Goal: Transaction & Acquisition: Purchase product/service

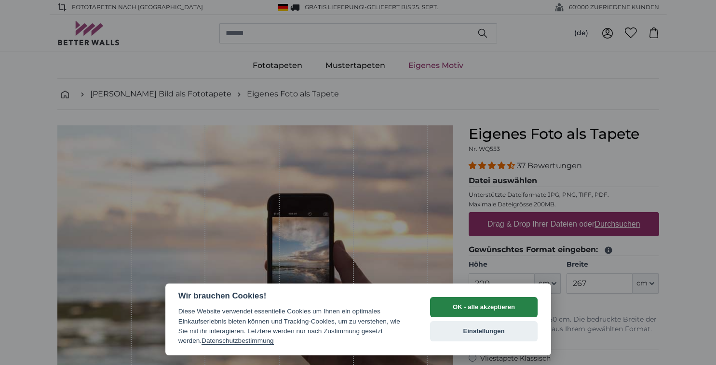
click at [504, 308] on button "OK - alle akzeptieren" at bounding box center [484, 307] width 108 height 20
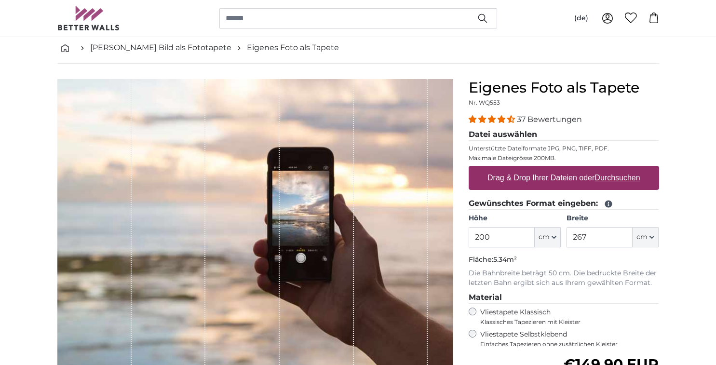
scroll to position [67, 0]
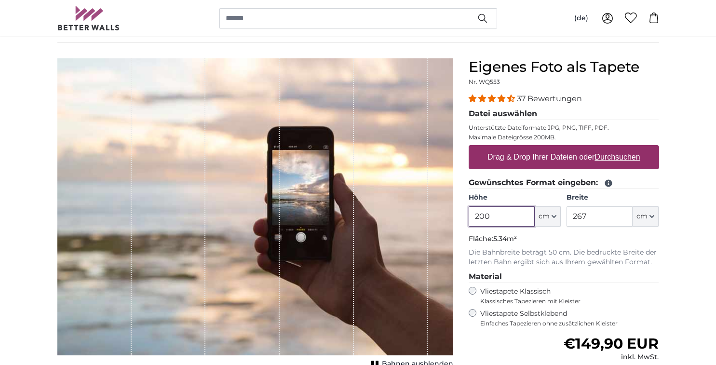
click at [488, 216] on input "200" at bounding box center [502, 216] width 66 height 20
type input "300"
click at [580, 214] on input "267" at bounding box center [600, 216] width 66 height 20
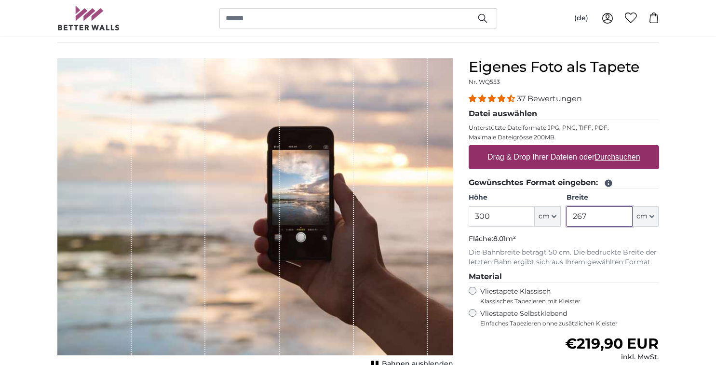
click at [580, 214] on input "267" at bounding box center [600, 216] width 66 height 20
type input "400"
click at [632, 272] on legend "Material" at bounding box center [564, 277] width 190 height 12
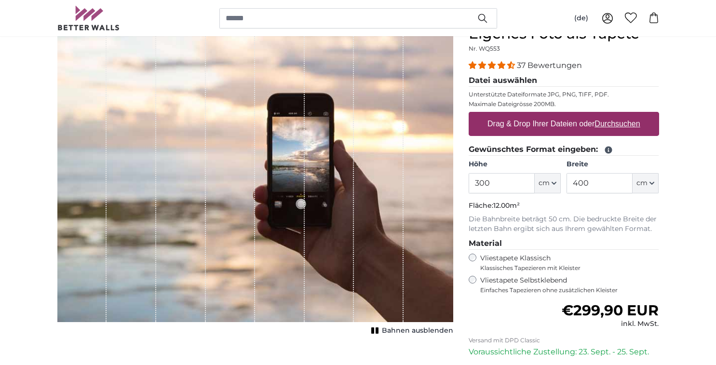
scroll to position [116, 0]
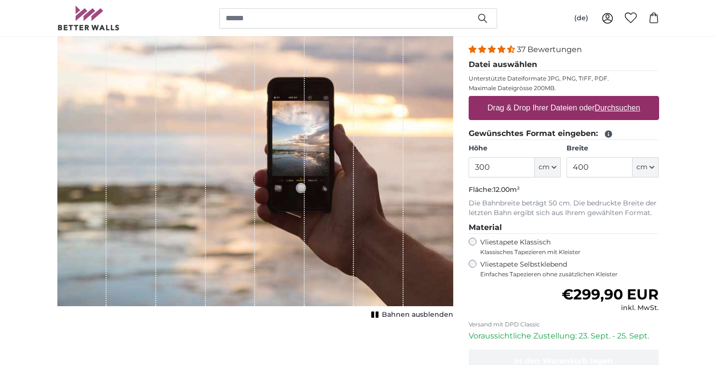
click at [484, 271] on span "Einfaches Tapezieren ohne zusätzlichen Kleister" at bounding box center [569, 275] width 179 height 8
click at [485, 238] on label "Vliestapete Klassisch Klassisches Tapezieren mit Kleister" at bounding box center [565, 247] width 171 height 18
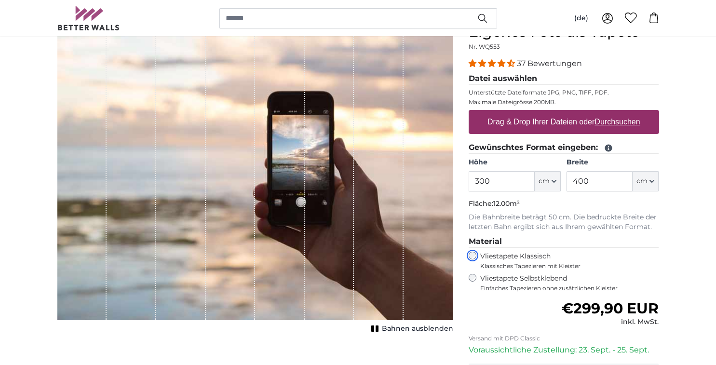
scroll to position [106, 0]
